Goal: Browse casually

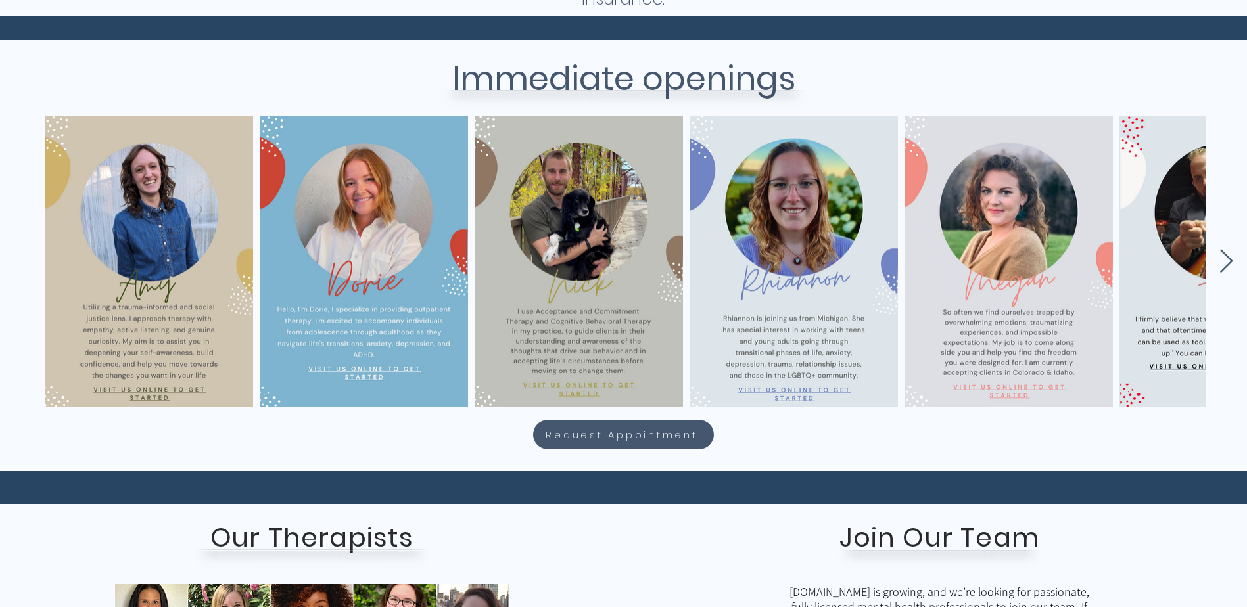
scroll to position [526, 0]
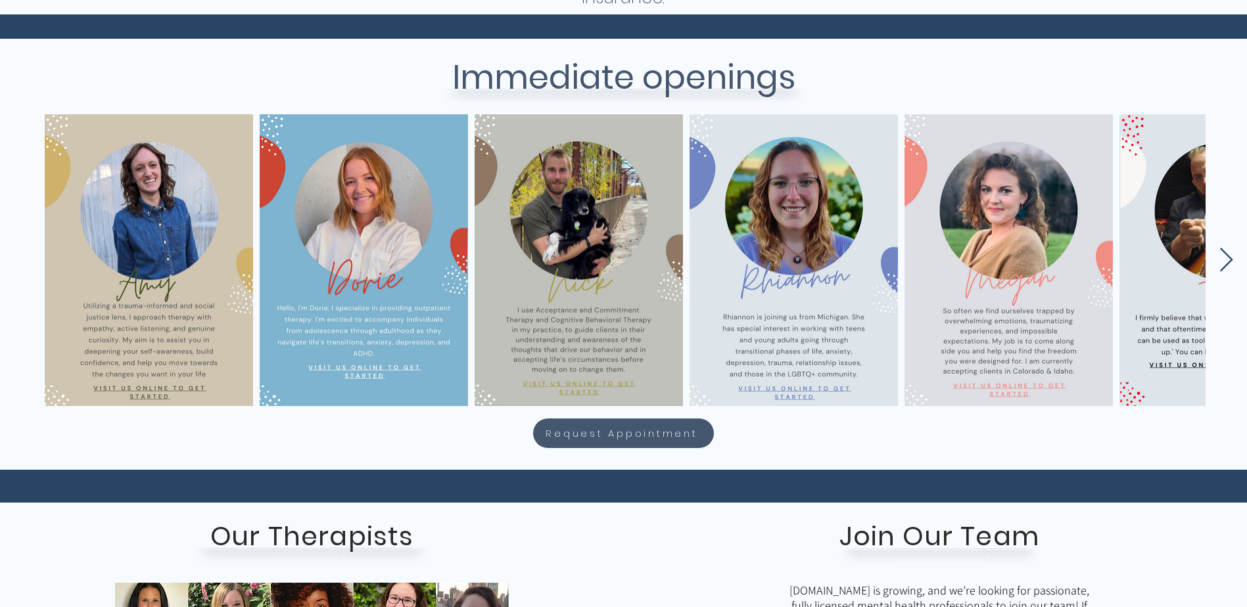
click at [1222, 259] on icon "Next Item" at bounding box center [1226, 261] width 15 height 26
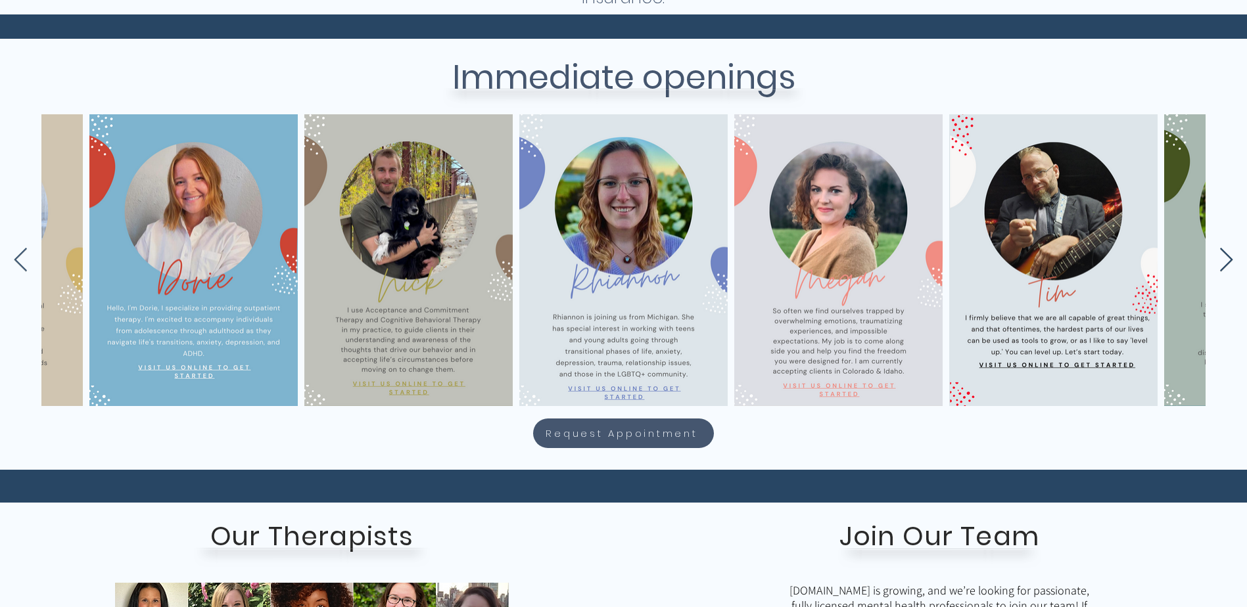
click at [1222, 259] on icon "Next Item" at bounding box center [1226, 261] width 15 height 26
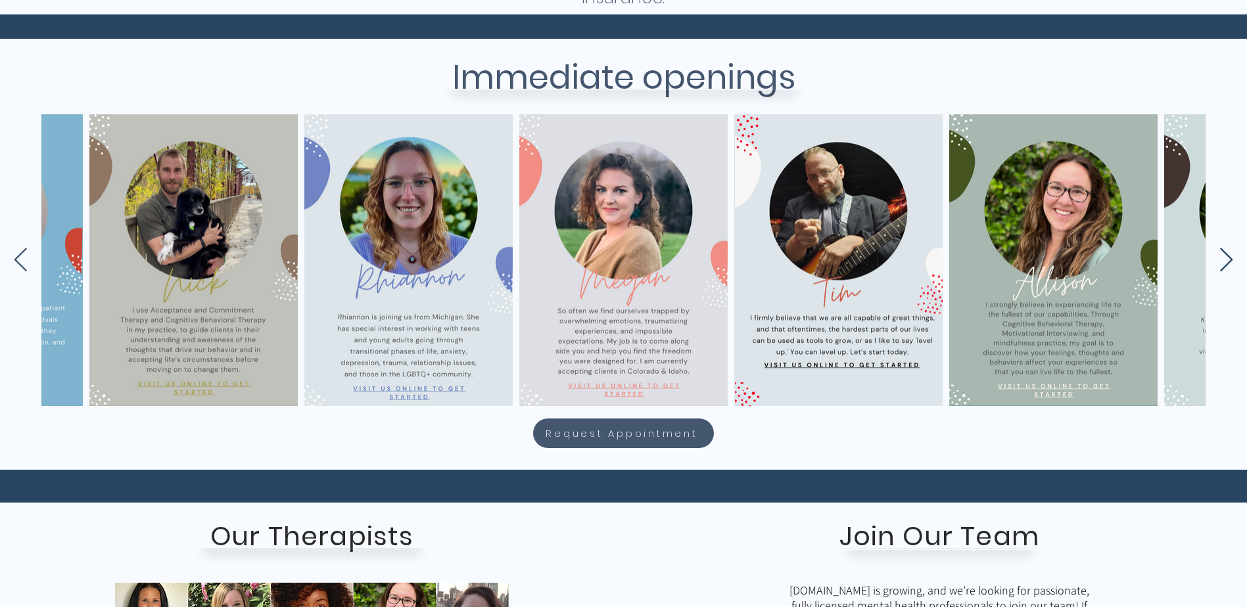
click at [1222, 259] on icon "Next Item" at bounding box center [1226, 261] width 15 height 26
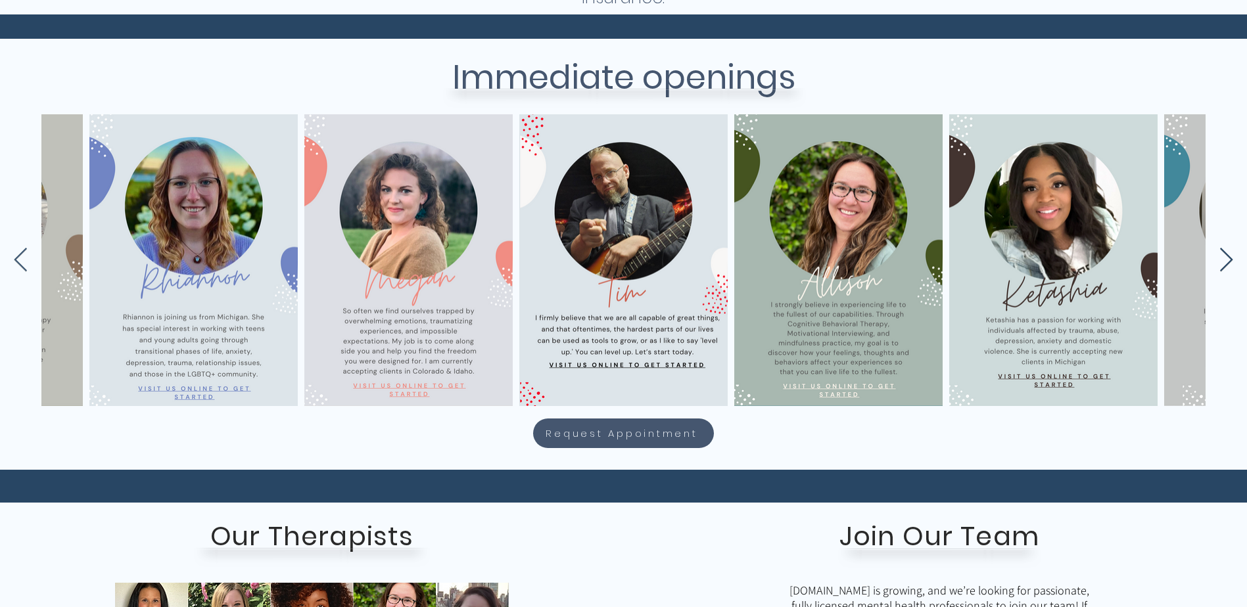
click at [1222, 259] on icon "Next Item" at bounding box center [1226, 261] width 15 height 26
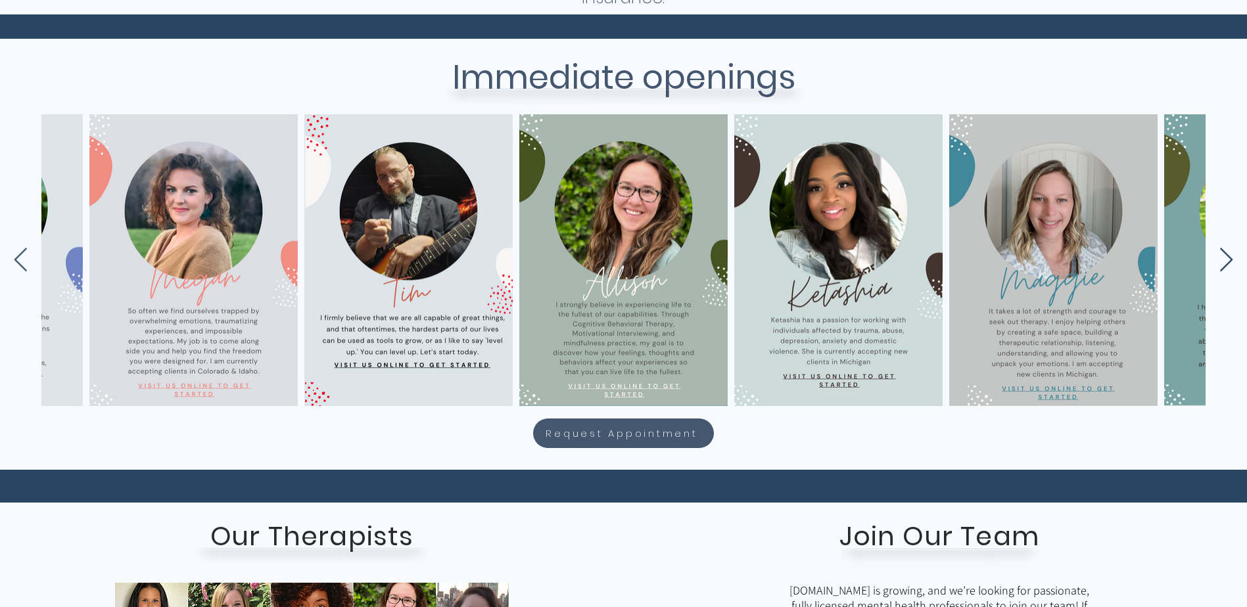
click at [1222, 259] on icon "Next Item" at bounding box center [1226, 261] width 15 height 26
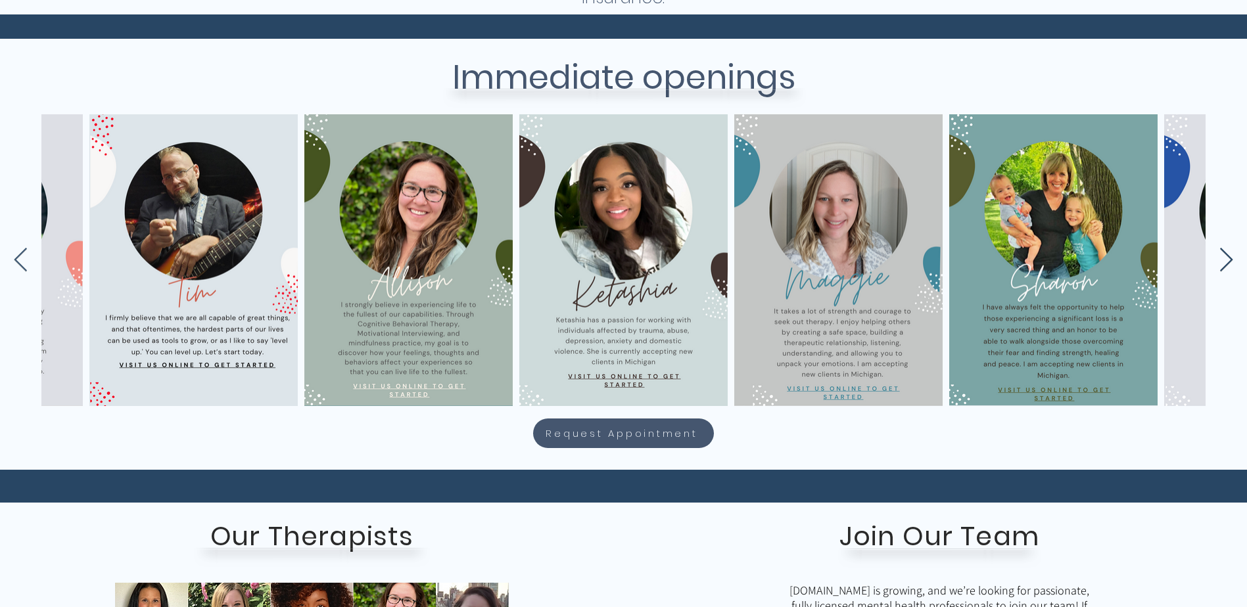
scroll to position [0, 1030]
click at [1222, 259] on icon "Next Item" at bounding box center [1226, 261] width 15 height 26
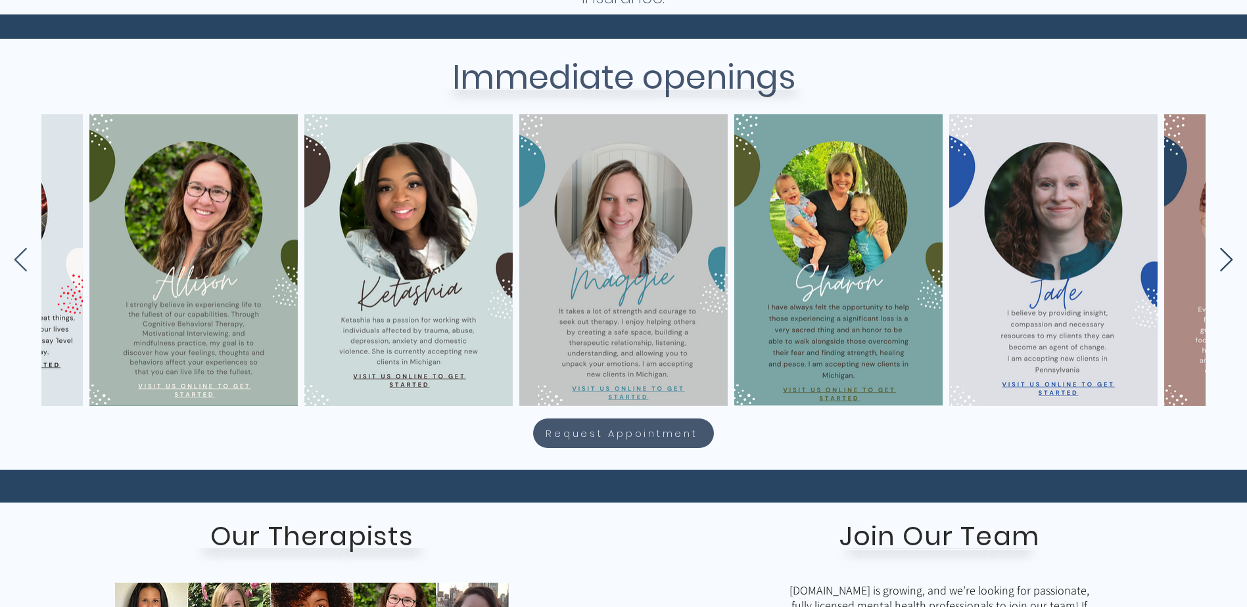
click at [1222, 259] on icon "Next Item" at bounding box center [1226, 261] width 15 height 26
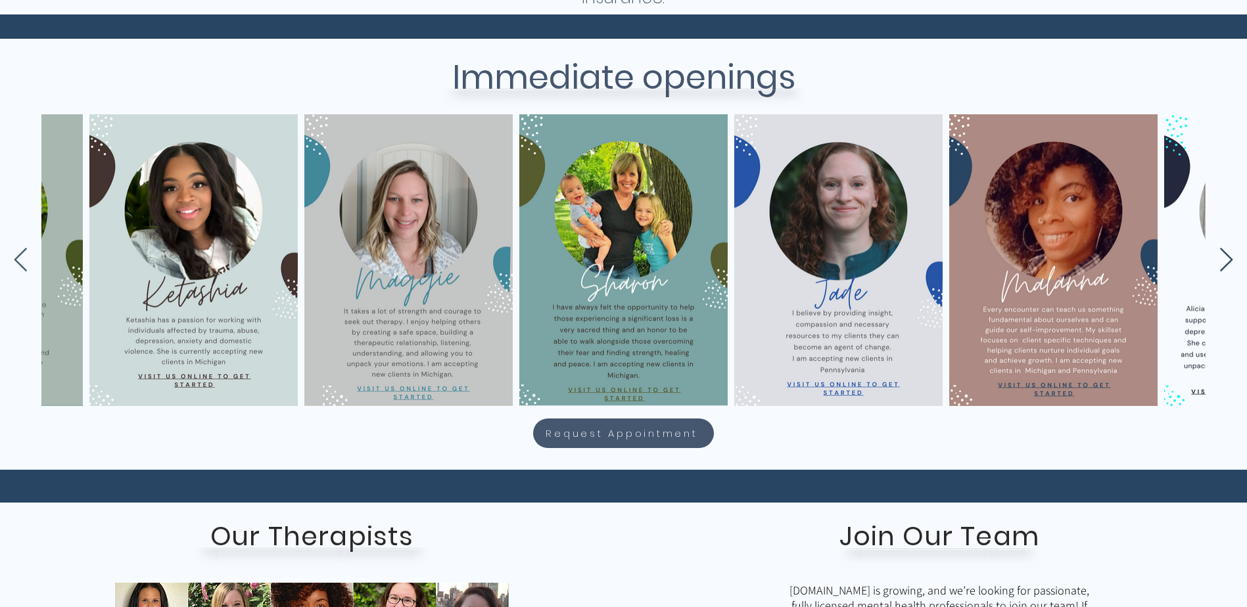
click at [1222, 259] on icon "Next Item" at bounding box center [1226, 261] width 15 height 26
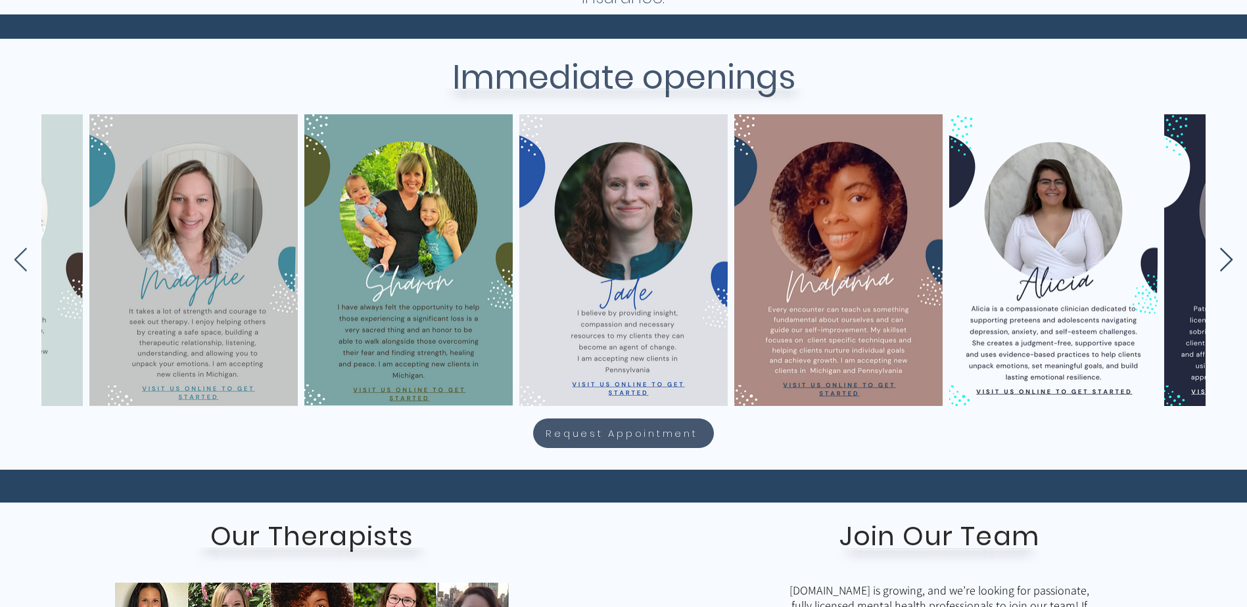
click at [1222, 259] on icon "Next Item" at bounding box center [1226, 261] width 15 height 26
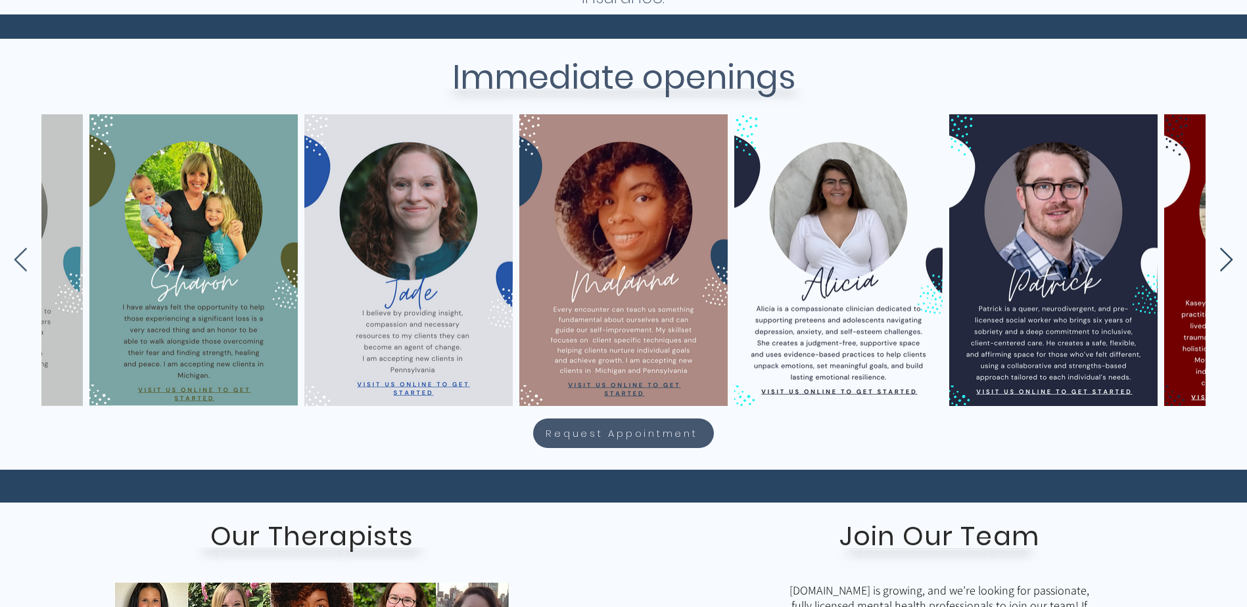
click at [1222, 259] on icon "Next Item" at bounding box center [1226, 261] width 15 height 26
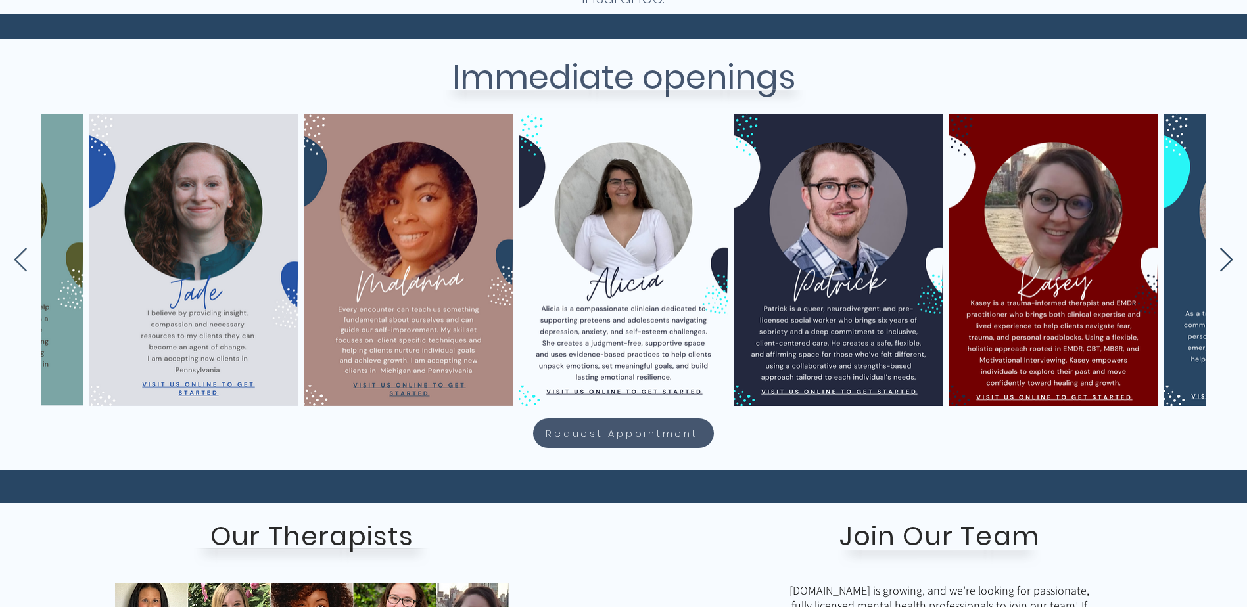
scroll to position [0, 2105]
click at [1222, 259] on icon "Next Item" at bounding box center [1226, 261] width 15 height 26
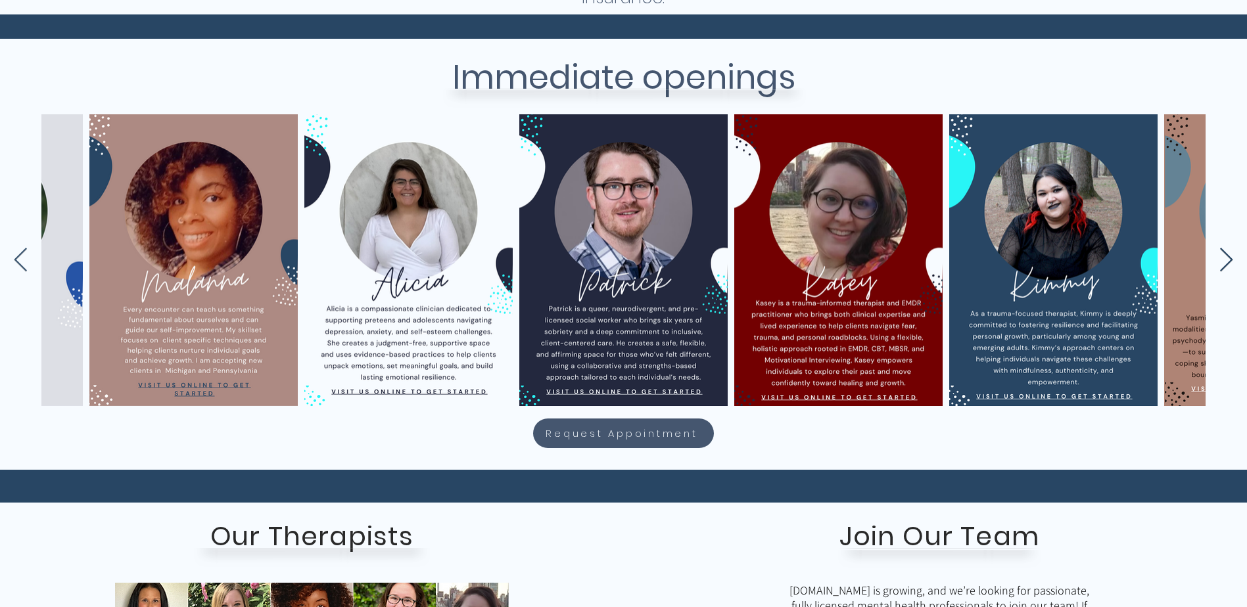
click at [1222, 259] on icon "Next Item" at bounding box center [1226, 261] width 15 height 26
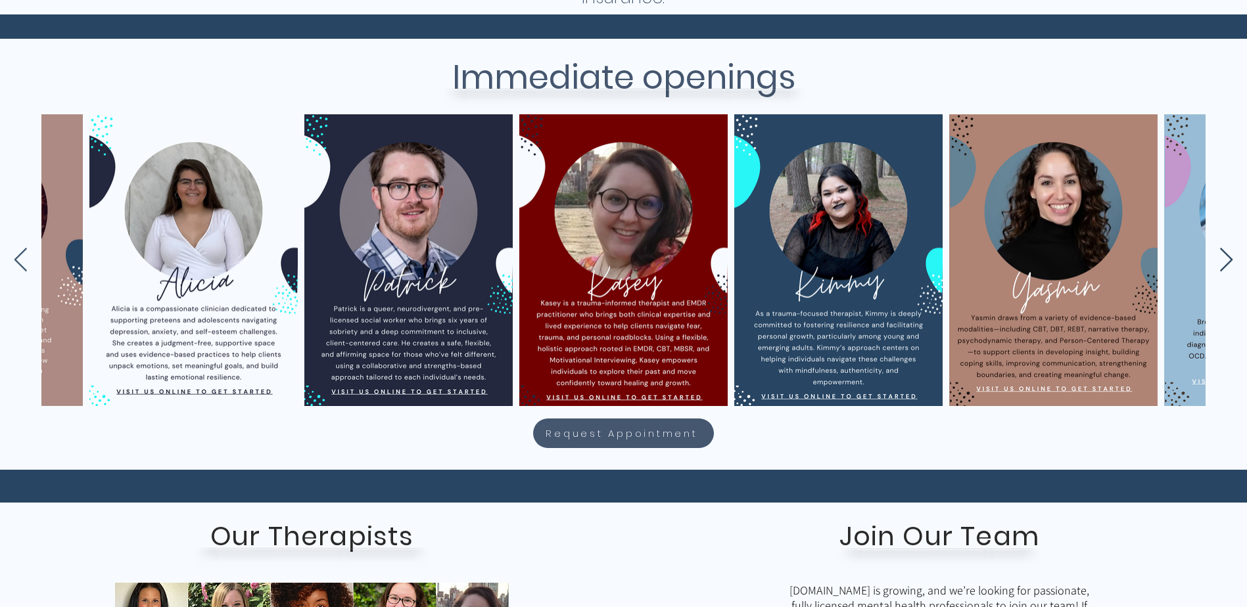
scroll to position [0, 2535]
click at [1221, 258] on icon "Next Item" at bounding box center [1226, 261] width 15 height 26
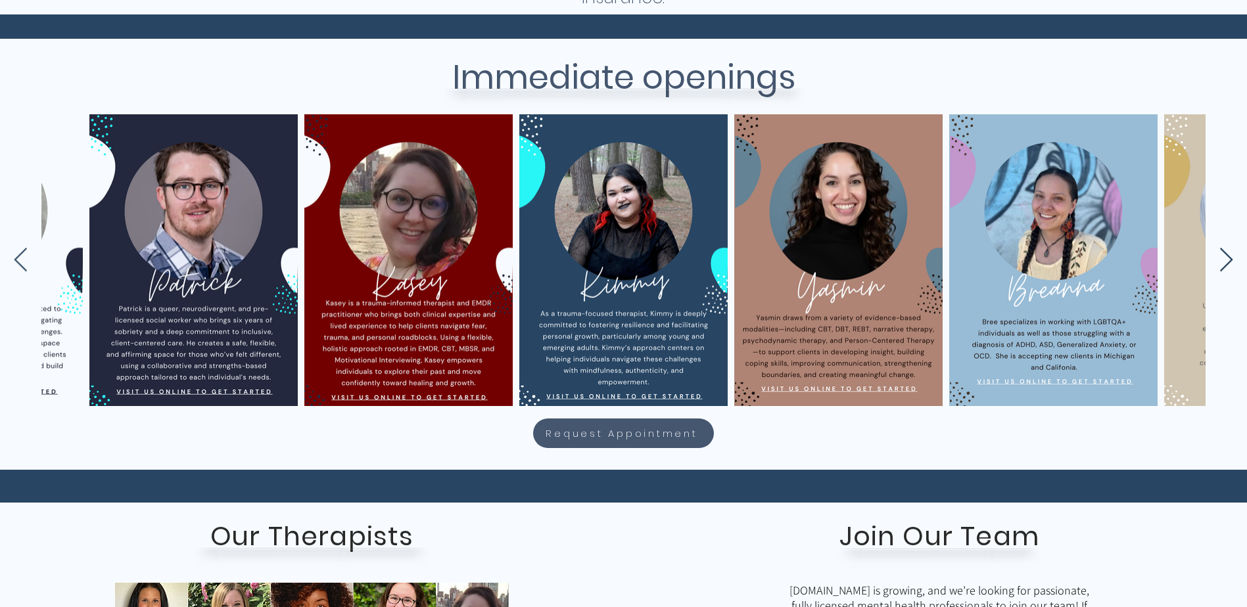
scroll to position [0, 2750]
click at [1221, 258] on icon "Next Item" at bounding box center [1226, 261] width 15 height 26
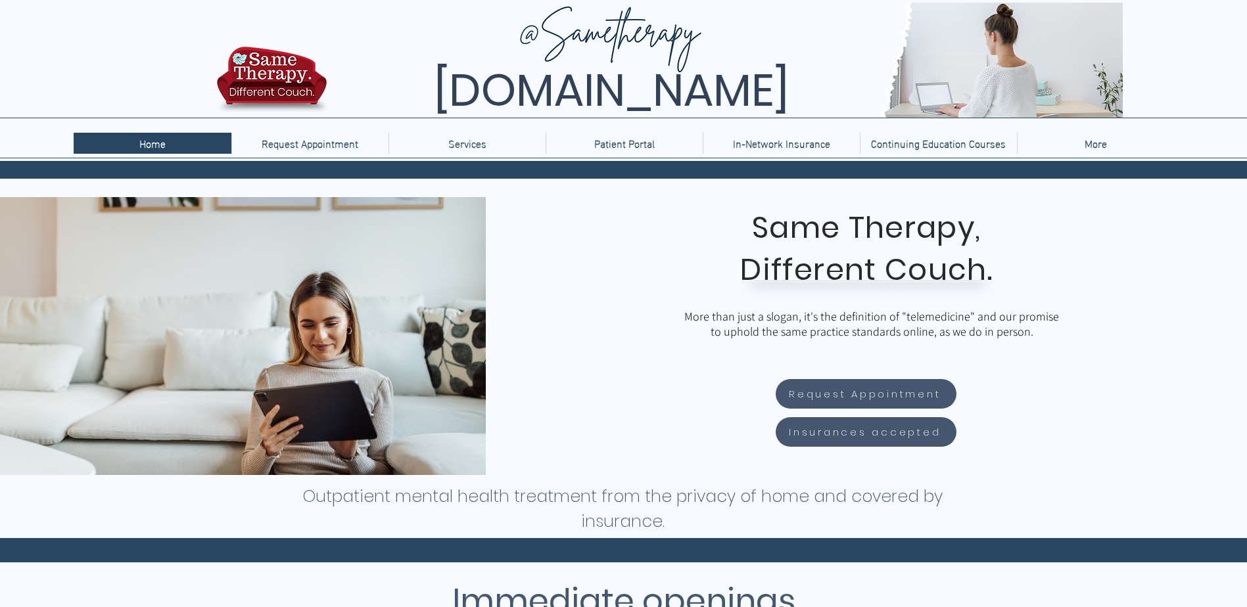
scroll to position [0, 0]
